Goal: Transaction & Acquisition: Purchase product/service

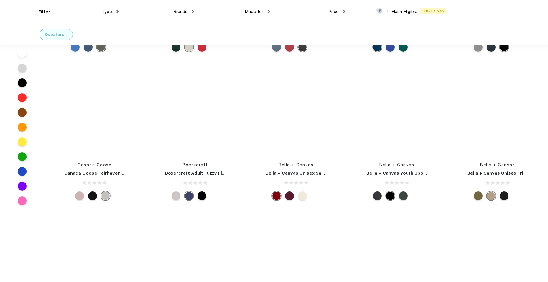
scroll to position [3452, 0]
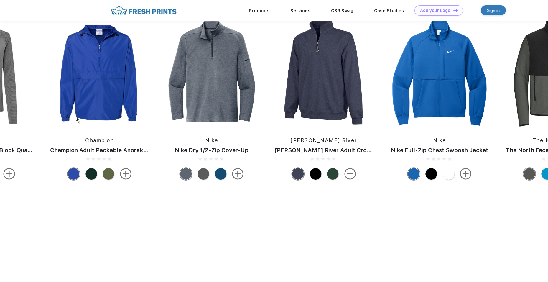
scroll to position [442, 0]
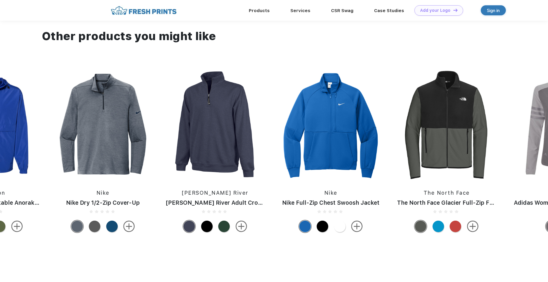
drag, startPoint x: 405, startPoint y: 135, endPoint x: 177, endPoint y: 142, distance: 228.7
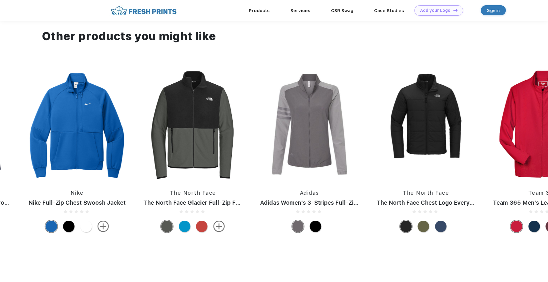
drag, startPoint x: 443, startPoint y: 135, endPoint x: 110, endPoint y: 137, distance: 333.1
click at [110, 137] on div "Team 365 Team 365 Men's Leader Soft Shell Jacket Sierra Pacific Sierra Pacific …" at bounding box center [349, 152] width 2560 height 166
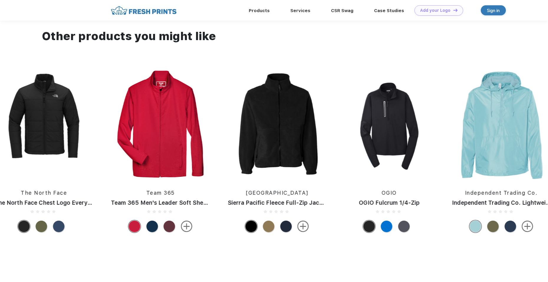
drag, startPoint x: 424, startPoint y: 124, endPoint x: 100, endPoint y: 135, distance: 324.1
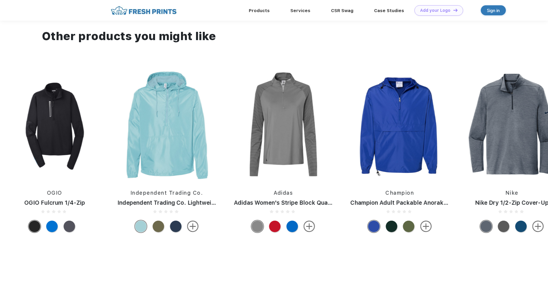
drag, startPoint x: 426, startPoint y: 118, endPoint x: 127, endPoint y: 124, distance: 298.9
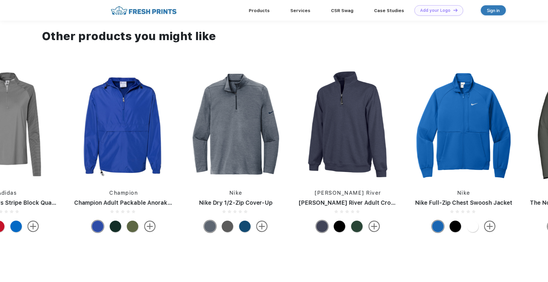
drag, startPoint x: 437, startPoint y: 126, endPoint x: 57, endPoint y: 127, distance: 379.9
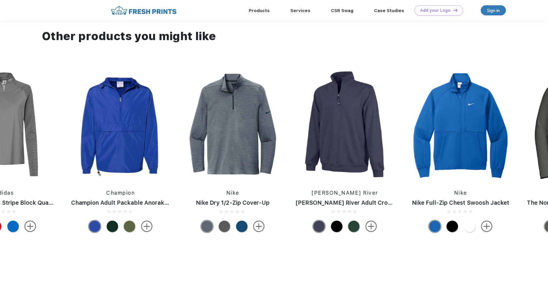
drag, startPoint x: 164, startPoint y: 128, endPoint x: -138, endPoint y: 128, distance: 302.1
click at [0, 128] on html "Products Services Printing Fulfillment CSR Swag BIPOC-Owned Brands Women-Owned …" at bounding box center [274, 14] width 548 height 913
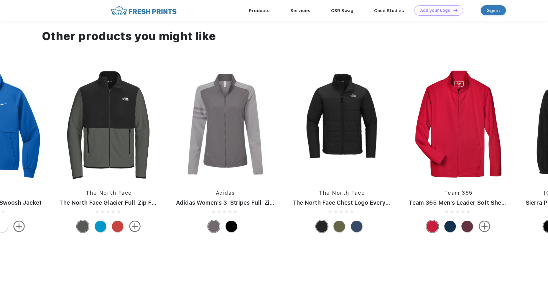
drag, startPoint x: 444, startPoint y: 119, endPoint x: 182, endPoint y: 131, distance: 262.5
click at [248, 128] on div "Team 365 Team 365 Men's Leader Soft Shell Jacket Sierra Pacific Sierra Pacific …" at bounding box center [265, 152] width 2560 height 166
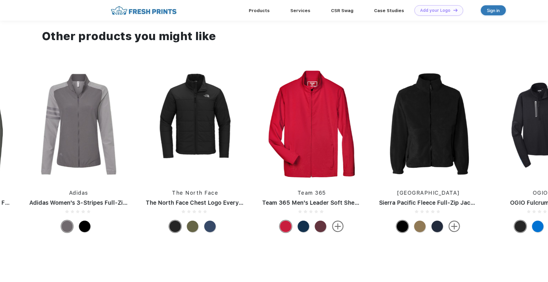
drag, startPoint x: 474, startPoint y: 117, endPoint x: 108, endPoint y: 122, distance: 366.4
click at [113, 122] on div "Team 365 Team 365 Men's Leader Soft Shell Jacket Sierra Pacific Sierra Pacific …" at bounding box center [118, 152] width 2560 height 166
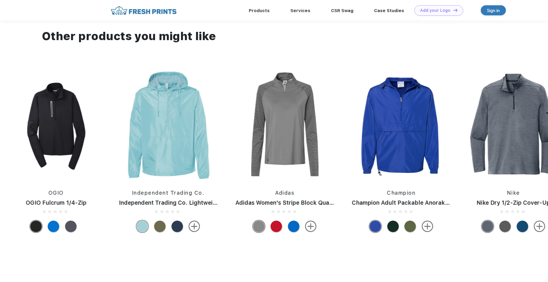
drag, startPoint x: 422, startPoint y: 130, endPoint x: 31, endPoint y: 129, distance: 391.7
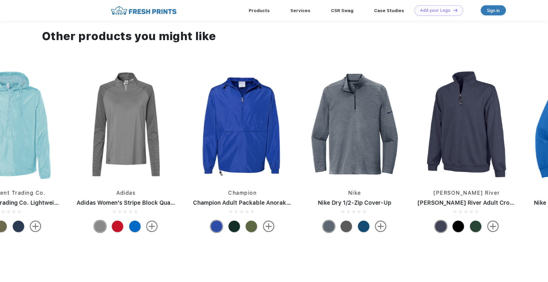
drag, startPoint x: 427, startPoint y: 115, endPoint x: -10, endPoint y: 122, distance: 436.9
click at [0, 122] on html "Products Services Printing Fulfillment CSR Swag BIPOC-Owned Brands Women-Owned …" at bounding box center [274, 14] width 548 height 913
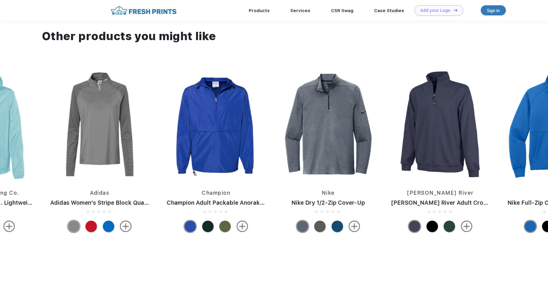
drag, startPoint x: 346, startPoint y: 127, endPoint x: 2, endPoint y: 128, distance: 343.7
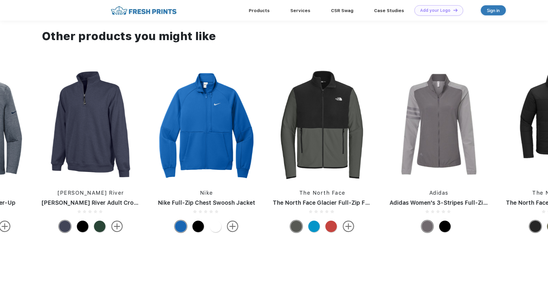
drag, startPoint x: 357, startPoint y: 133, endPoint x: 47, endPoint y: 134, distance: 309.4
click at [229, 133] on div "Team 365 Team 365 Men's Leader Soft Shell Jacket Sierra Pacific Sierra Pacific …" at bounding box center [479, 152] width 2560 height 166
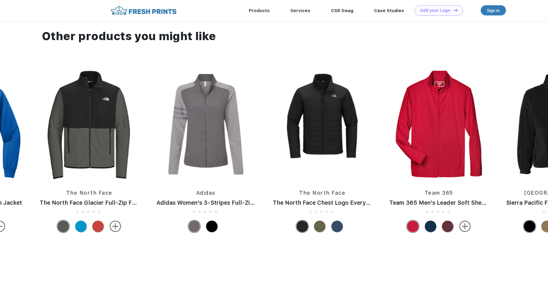
drag, startPoint x: 490, startPoint y: 140, endPoint x: 222, endPoint y: 134, distance: 267.6
click at [243, 134] on div "Team 365 Team 365 Men's Leader Soft Shell Jacket Sierra Pacific Sierra Pacific …" at bounding box center [245, 152] width 2560 height 166
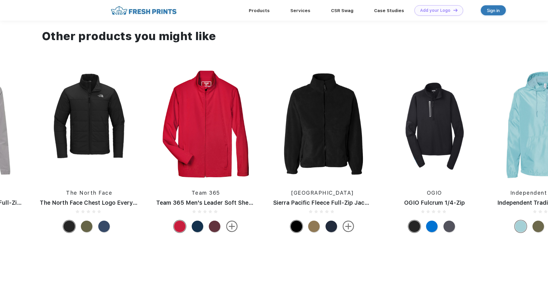
drag, startPoint x: 483, startPoint y: 129, endPoint x: 61, endPoint y: 121, distance: 422.2
click at [135, 120] on div "Team 365 Team 365 Men's Leader Soft Shell Jacket Sierra Pacific Sierra Pacific …" at bounding box center [12, 152] width 2560 height 166
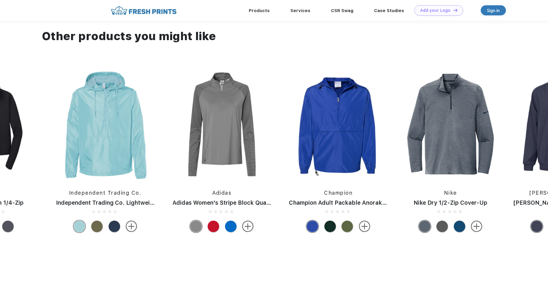
drag, startPoint x: 468, startPoint y: 111, endPoint x: 96, endPoint y: 106, distance: 371.4
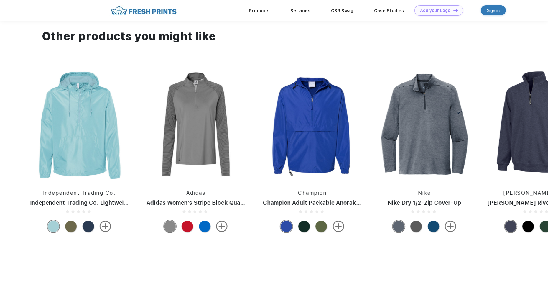
drag, startPoint x: 509, startPoint y: 123, endPoint x: 128, endPoint y: 123, distance: 381.1
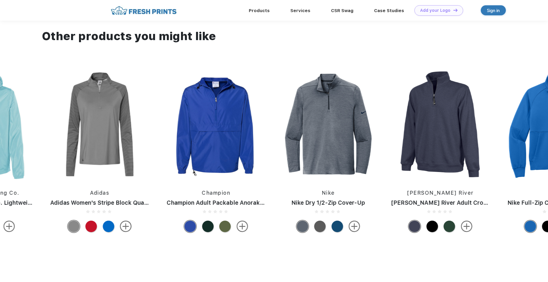
drag, startPoint x: 168, startPoint y: 123, endPoint x: 113, endPoint y: 123, distance: 54.9
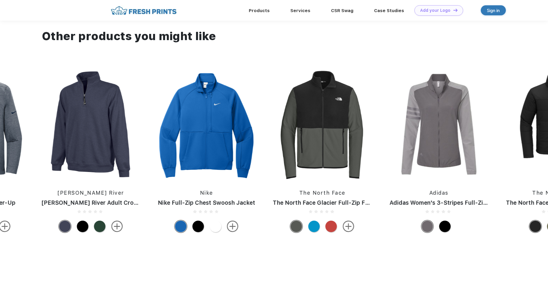
drag, startPoint x: 391, startPoint y: 132, endPoint x: 68, endPoint y: 133, distance: 323.0
click at [132, 132] on div "Team 365 Team 365 Men's Leader Soft Shell Jacket Sierra Pacific Sierra Pacific …" at bounding box center [479, 152] width 2560 height 166
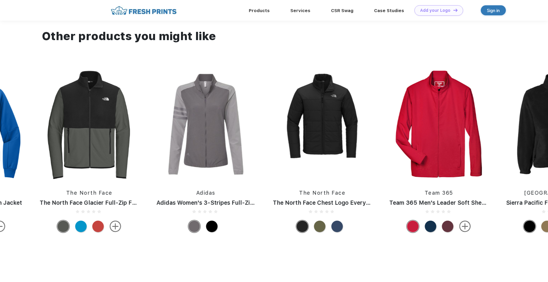
click at [110, 137] on div "Team 365 Team 365 Men's Leader Soft Shell Jacket Sierra Pacific Sierra Pacific …" at bounding box center [245, 152] width 2560 height 166
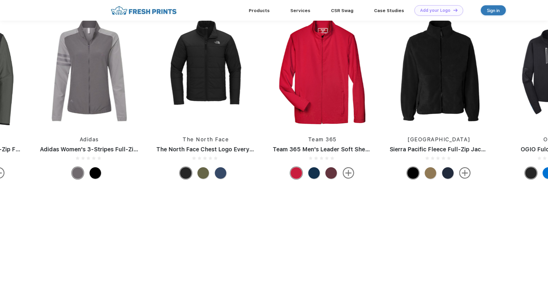
scroll to position [455, 0]
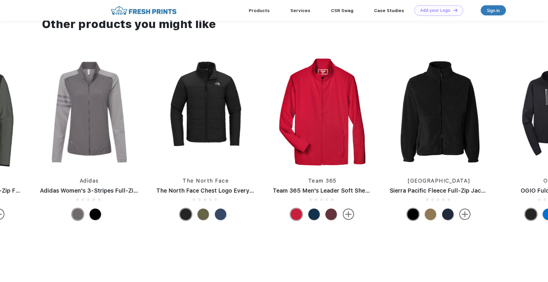
drag, startPoint x: 368, startPoint y: 110, endPoint x: 138, endPoint y: 110, distance: 229.5
click at [158, 110] on div "Team 365 Team 365 Men's Leader Soft Shell Jacket Sierra Pacific Sierra Pacific …" at bounding box center [129, 140] width 2560 height 166
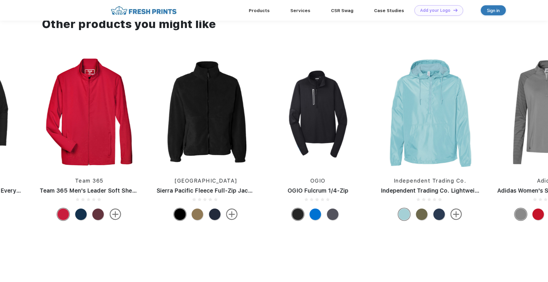
drag, startPoint x: 463, startPoint y: 96, endPoint x: 130, endPoint y: 97, distance: 333.3
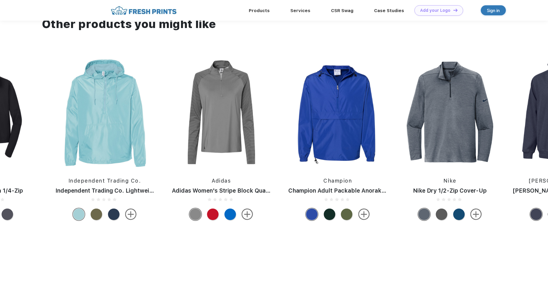
drag, startPoint x: 343, startPoint y: 103, endPoint x: 103, endPoint y: 103, distance: 240.1
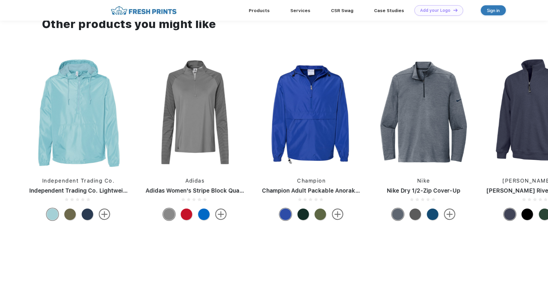
drag, startPoint x: 417, startPoint y: 103, endPoint x: 184, endPoint y: 109, distance: 233.4
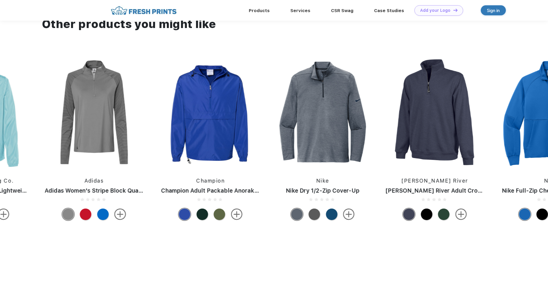
drag, startPoint x: 455, startPoint y: 128, endPoint x: 190, endPoint y: 128, distance: 265.5
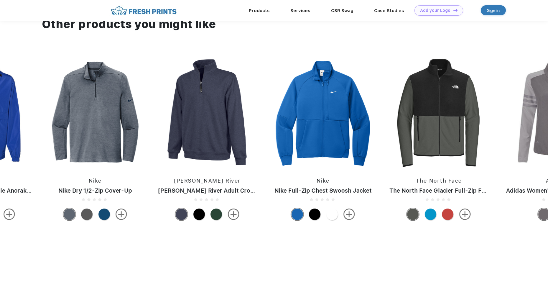
drag, startPoint x: 479, startPoint y: 129, endPoint x: 172, endPoint y: 129, distance: 307.1
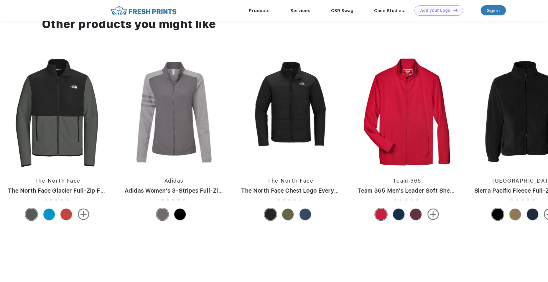
drag, startPoint x: 326, startPoint y: 125, endPoint x: 81, endPoint y: 125, distance: 244.8
click at [140, 125] on div "Team 365 Team 365 Men's Leader Soft Shell Jacket Sierra Pacific Sierra Pacific …" at bounding box center [213, 140] width 2560 height 166
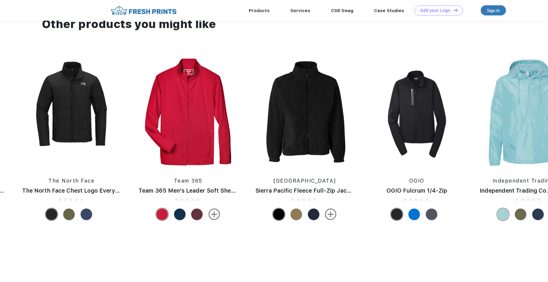
drag, startPoint x: 153, startPoint y: 114, endPoint x: 97, endPoint y: 116, distance: 55.8
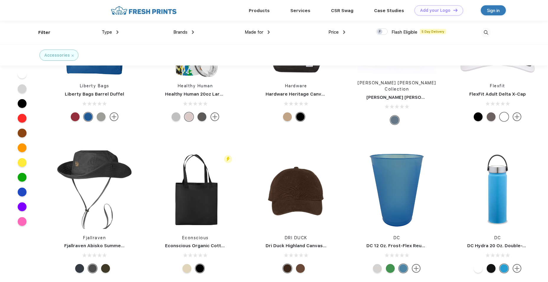
scroll to position [2242, 0]
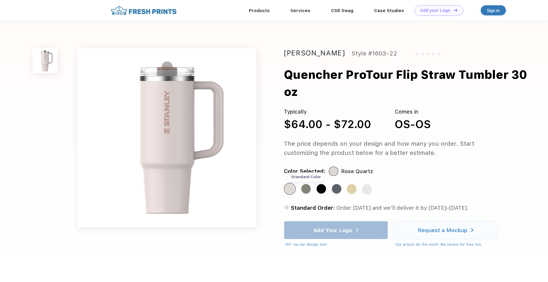
click at [310, 190] on div "Standard Color" at bounding box center [305, 188] width 9 height 9
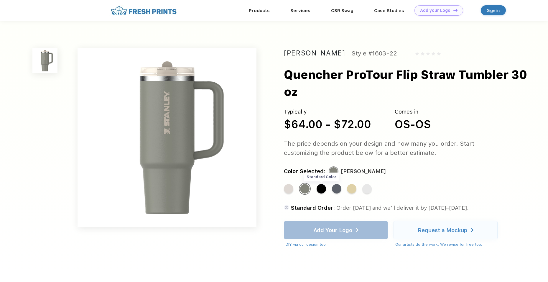
click at [326, 191] on div "Standard Color" at bounding box center [321, 188] width 9 height 9
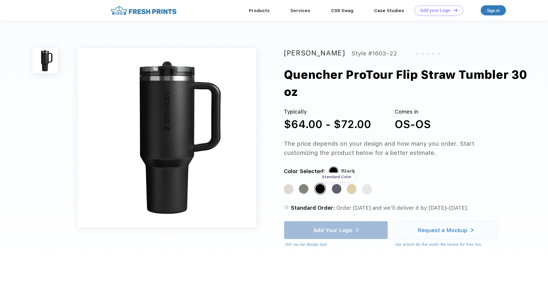
click at [339, 190] on div "Standard Color" at bounding box center [336, 188] width 9 height 9
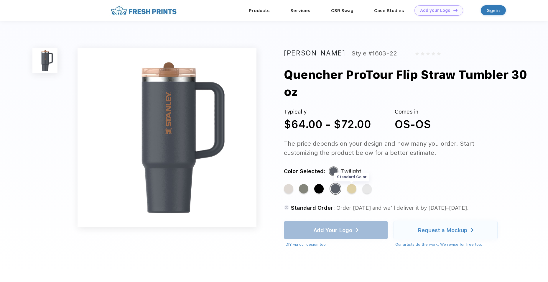
click at [350, 189] on div "Standard Color" at bounding box center [351, 188] width 9 height 9
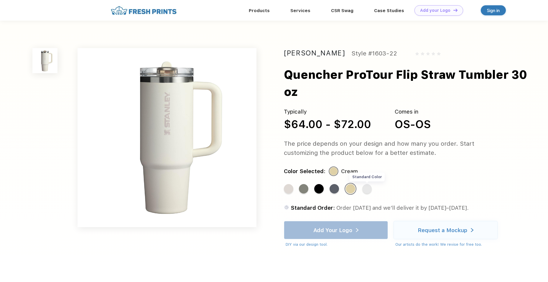
click at [369, 190] on div "Standard Color" at bounding box center [367, 188] width 9 height 9
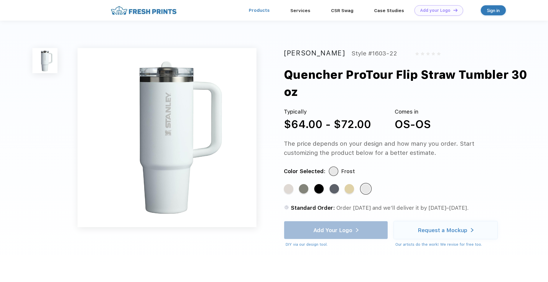
click at [266, 9] on link "Products" at bounding box center [259, 10] width 21 height 5
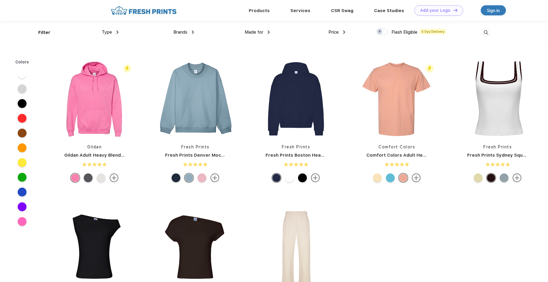
scroll to position [0, 0]
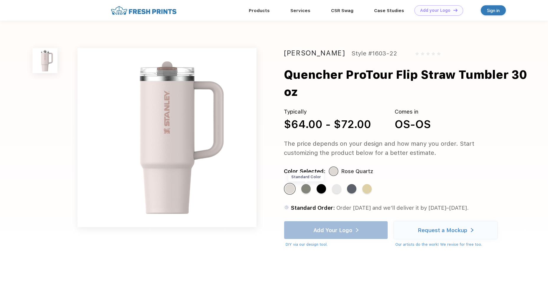
click at [310, 189] on div "Standard Color" at bounding box center [305, 188] width 9 height 9
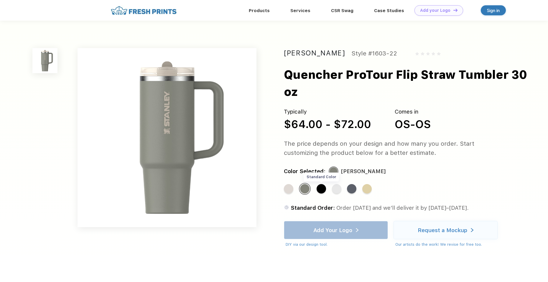
click at [322, 189] on div "Standard Color" at bounding box center [321, 188] width 9 height 9
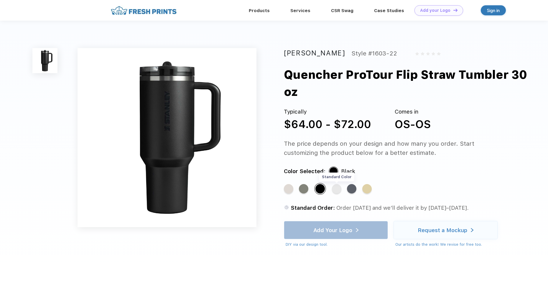
click at [337, 189] on div "Standard Color" at bounding box center [336, 188] width 9 height 9
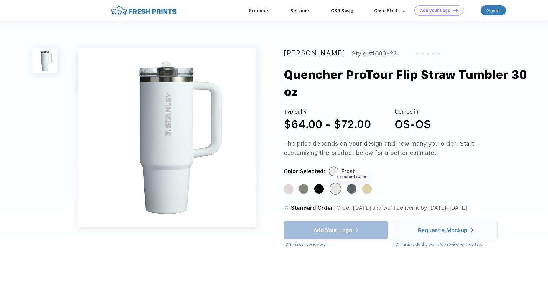
click at [351, 192] on div "Standard Color" at bounding box center [351, 188] width 9 height 9
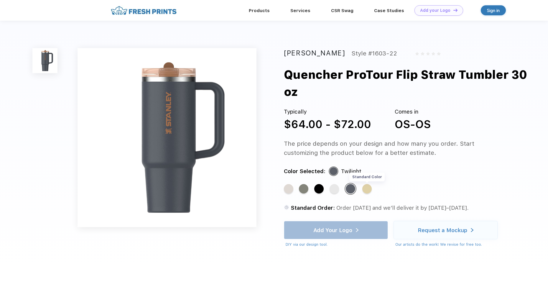
click at [371, 191] on div "Standard Color" at bounding box center [367, 188] width 9 height 9
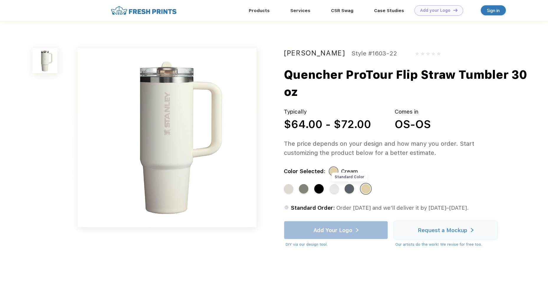
click at [350, 190] on div "Standard Color" at bounding box center [349, 188] width 9 height 9
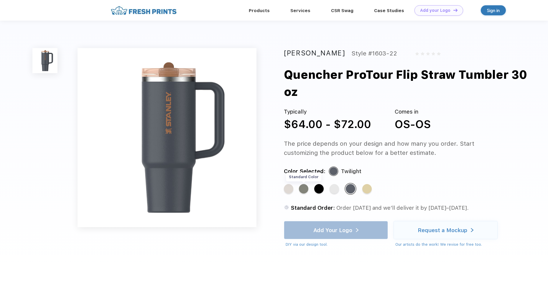
click at [309, 188] on div "Standard Color" at bounding box center [303, 188] width 9 height 9
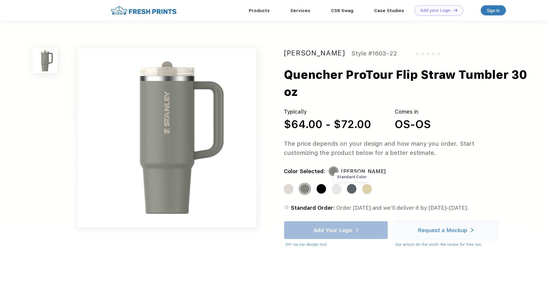
click at [351, 189] on div "Standard Color" at bounding box center [351, 188] width 9 height 9
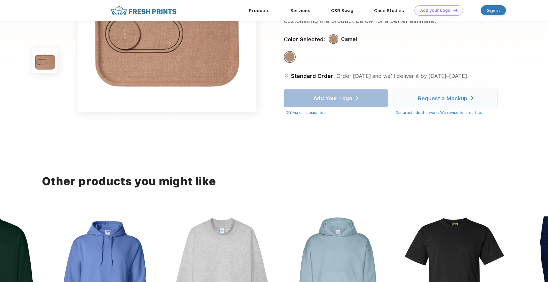
scroll to position [88, 0]
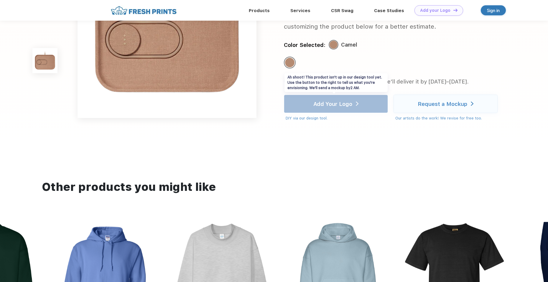
click at [366, 99] on div "Add Your Logo DIY via our design tool. Ah shoot! This product isn't up in our d…" at bounding box center [336, 108] width 104 height 27
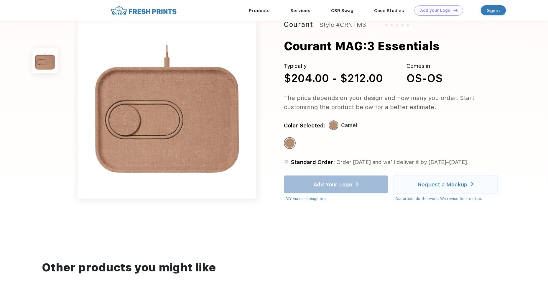
scroll to position [0, 0]
